Goal: Task Accomplishment & Management: Manage account settings

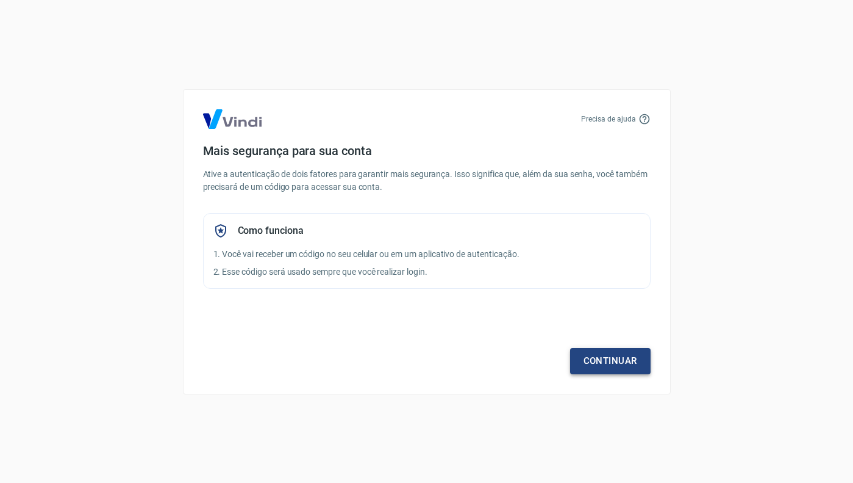
click at [621, 361] on link "Continuar" at bounding box center [610, 361] width 81 height 26
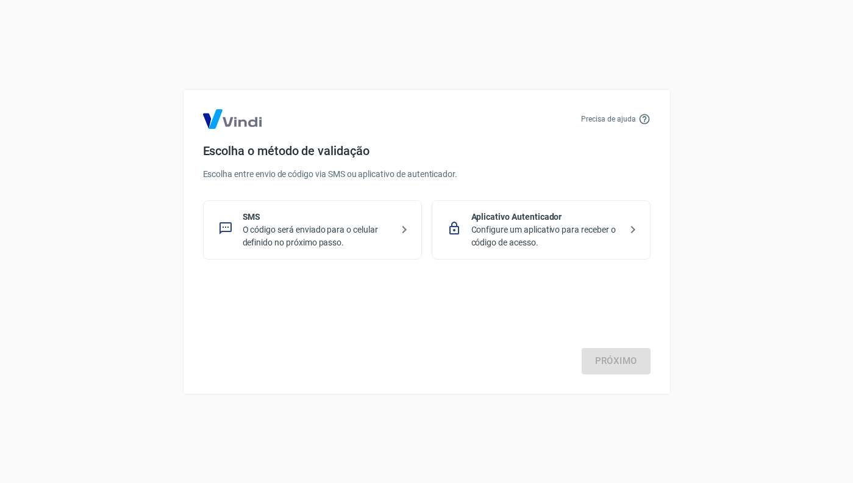
click at [495, 227] on p "Configure um aplicativo para receber o código de acesso." at bounding box center [546, 236] width 149 height 26
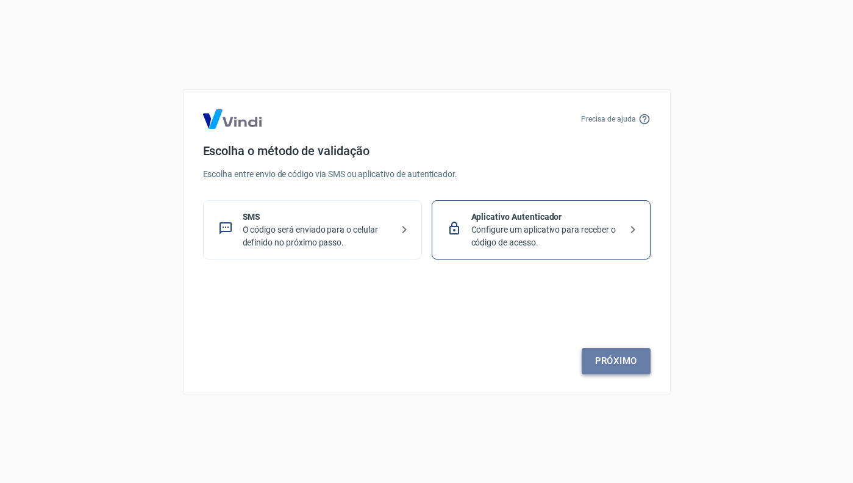
click at [608, 367] on link "Próximo" at bounding box center [616, 361] width 69 height 26
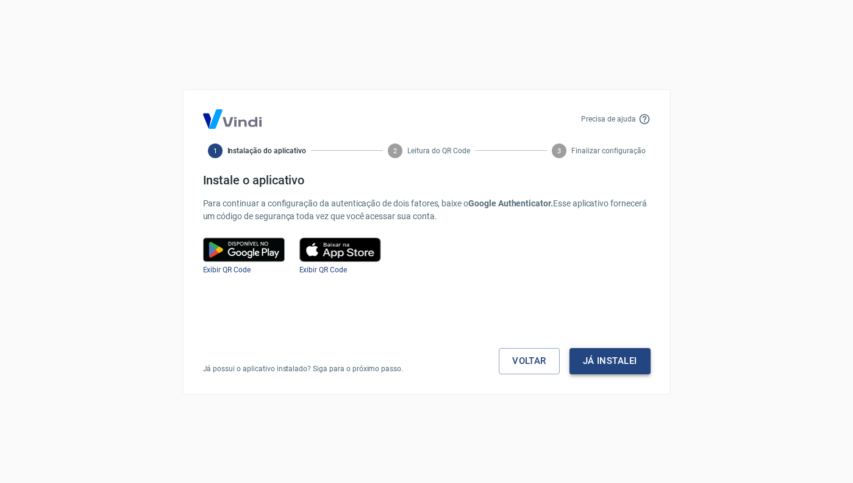
click at [616, 360] on button "Já instalei" at bounding box center [610, 361] width 81 height 26
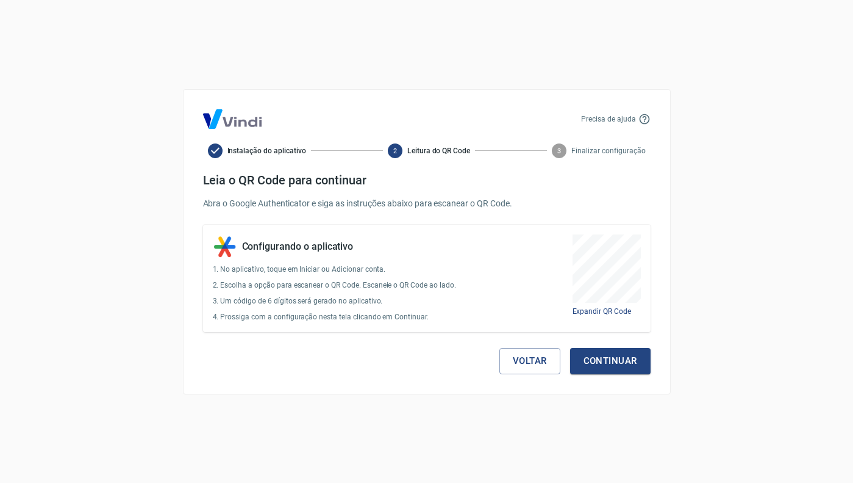
click at [616, 360] on button "Continuar" at bounding box center [610, 361] width 81 height 26
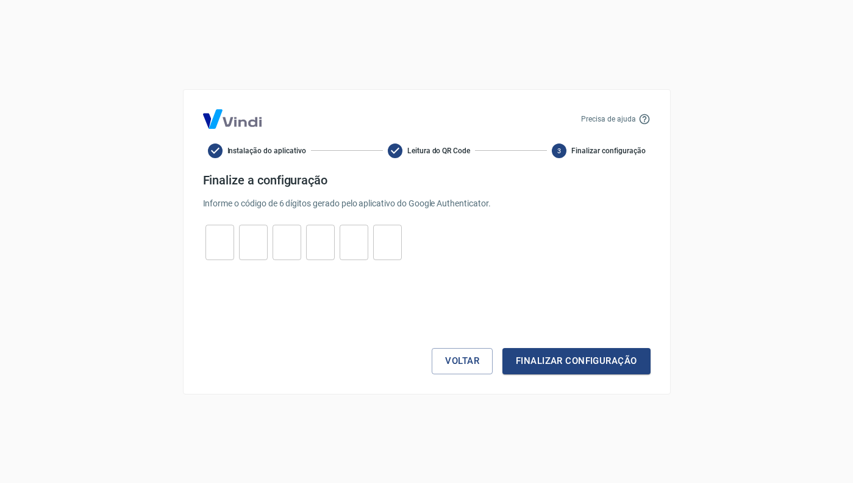
click at [228, 242] on input "tel" at bounding box center [220, 242] width 29 height 26
paste input "tel"
type input "5"
type input "7"
type input "3"
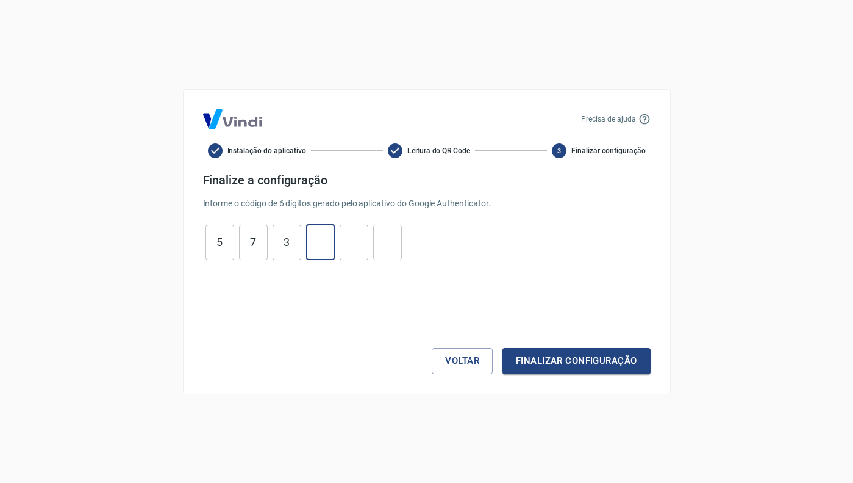
type input "8"
type input "4"
type input "3"
click at [555, 357] on button "Finalizar configuração" at bounding box center [577, 361] width 148 height 26
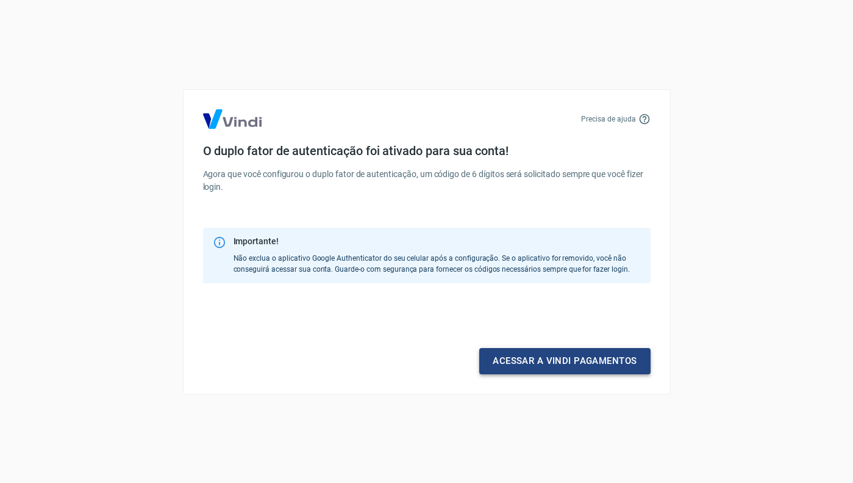
click at [531, 358] on link "Acessar a Vindi pagamentos" at bounding box center [565, 361] width 171 height 26
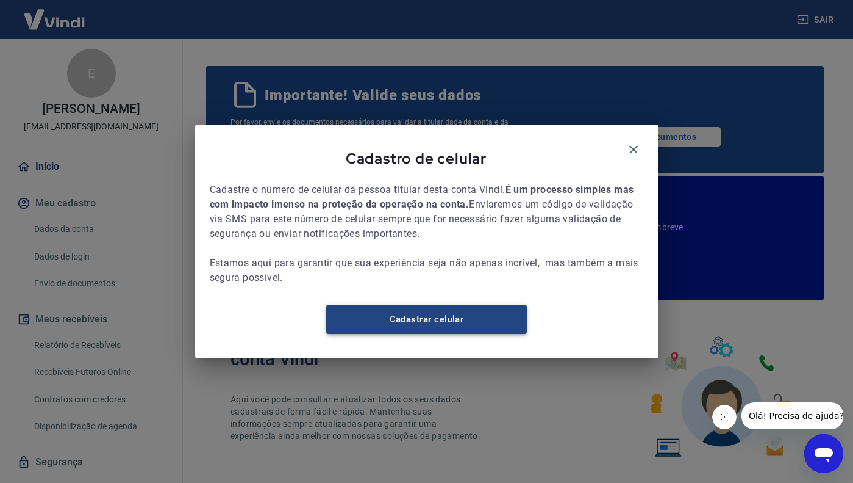
click at [492, 332] on link "Cadastrar celular" at bounding box center [426, 318] width 201 height 29
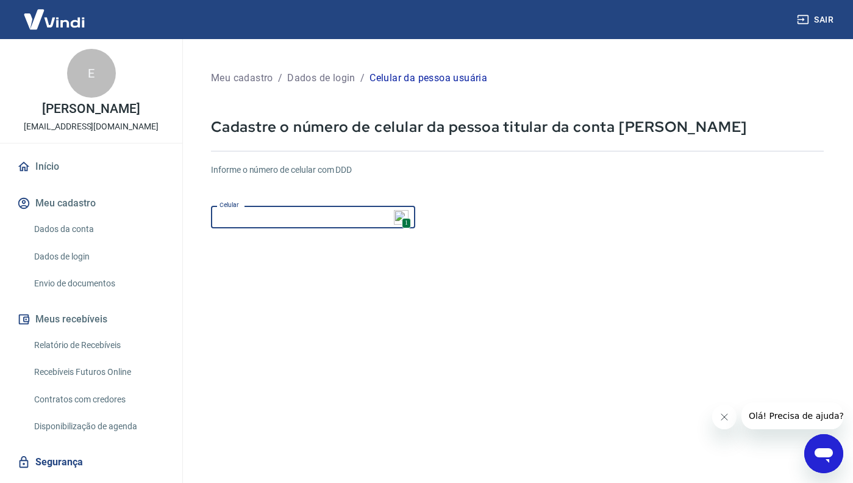
click at [296, 212] on input "Celular" at bounding box center [313, 217] width 204 height 23
type input "(51) 99331-4907"
click at [722, 415] on icon "Fechar mensagem da empresa" at bounding box center [724, 417] width 10 height 10
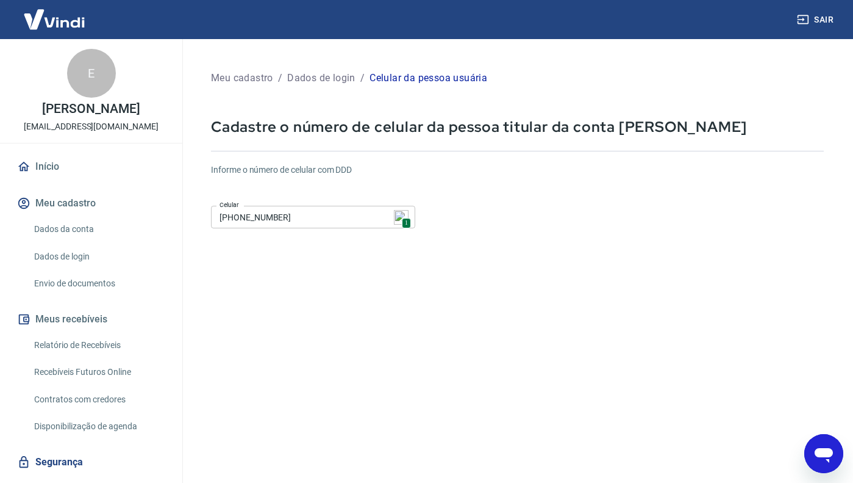
click at [315, 220] on input "(51) 99331-4907" at bounding box center [313, 217] width 204 height 23
click at [489, 264] on form "Informe o número de celular com DDD Celular (51) 99331-4907 1 Celular Continuar…" at bounding box center [517, 332] width 613 height 357
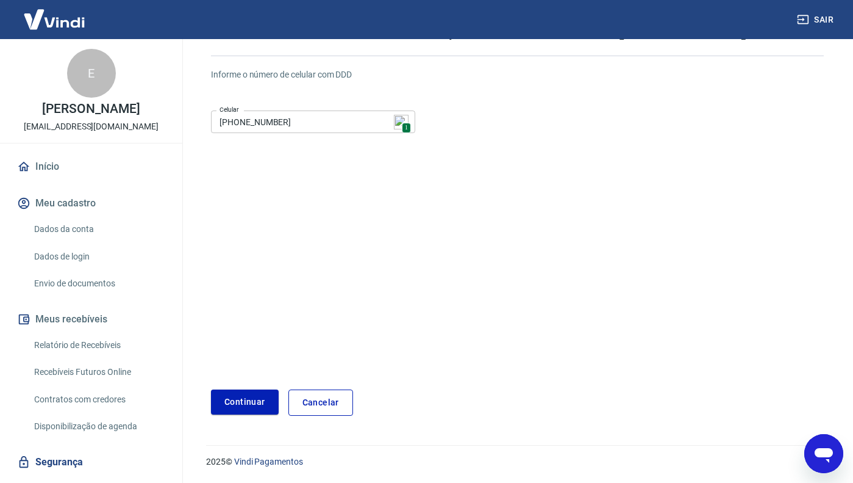
scroll to position [95, 0]
click at [249, 403] on button "Continuar" at bounding box center [245, 401] width 68 height 25
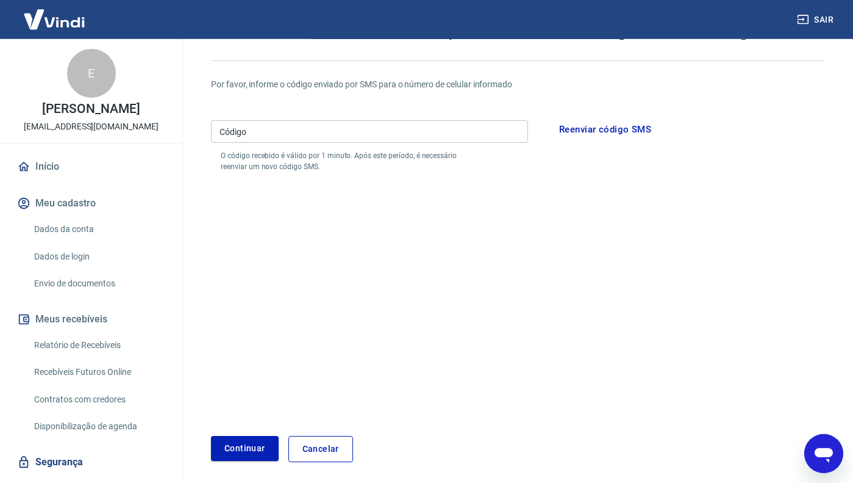
click at [289, 134] on input "Código" at bounding box center [369, 131] width 317 height 23
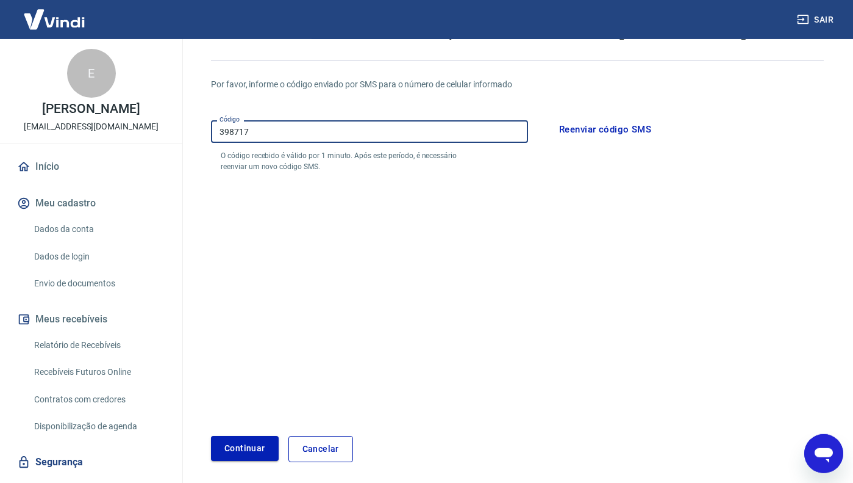
type input "398717"
click at [234, 441] on button "Continuar" at bounding box center [245, 448] width 68 height 25
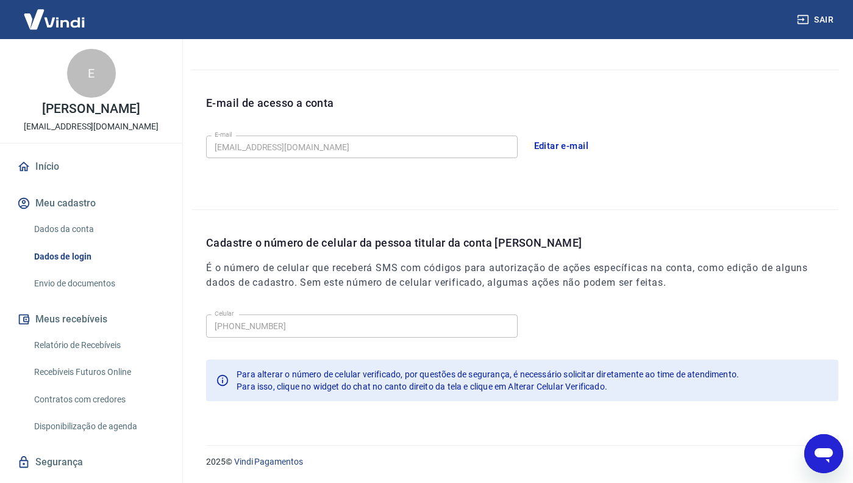
click at [48, 168] on link "Início" at bounding box center [91, 166] width 153 height 27
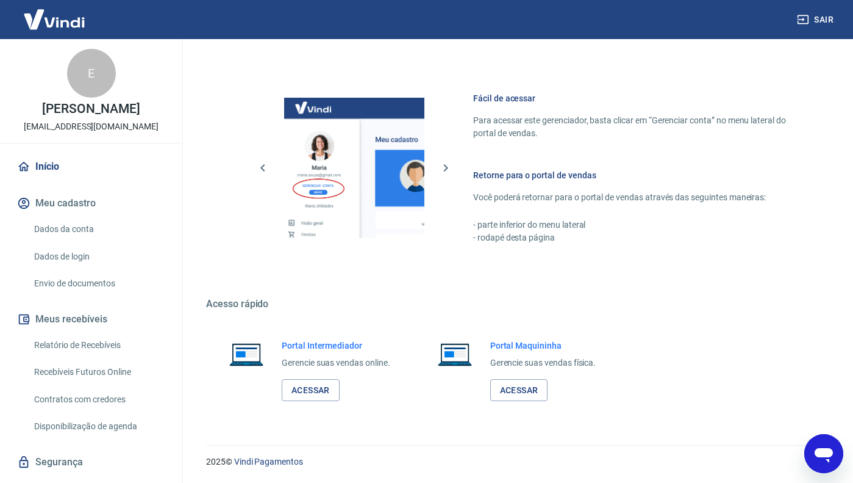
scroll to position [729, 0]
click at [315, 384] on link "Acessar" at bounding box center [311, 390] width 58 height 23
